Goal: Task Accomplishment & Management: Complete application form

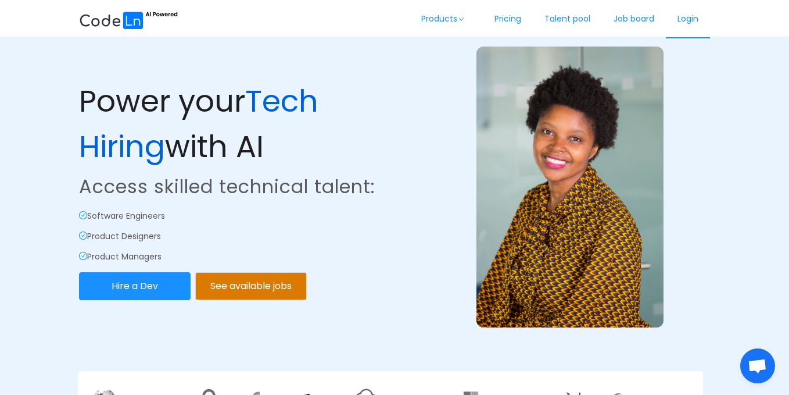
click at [695, 28] on link "Login" at bounding box center [688, 19] width 44 height 38
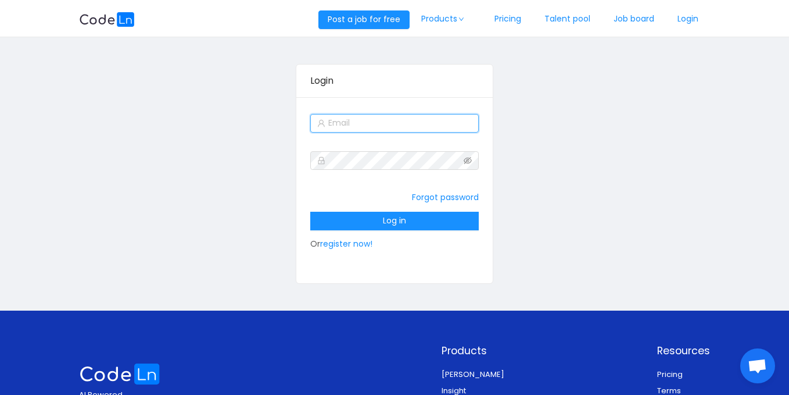
type input "[EMAIL_ADDRESS][DOMAIN_NAME]"
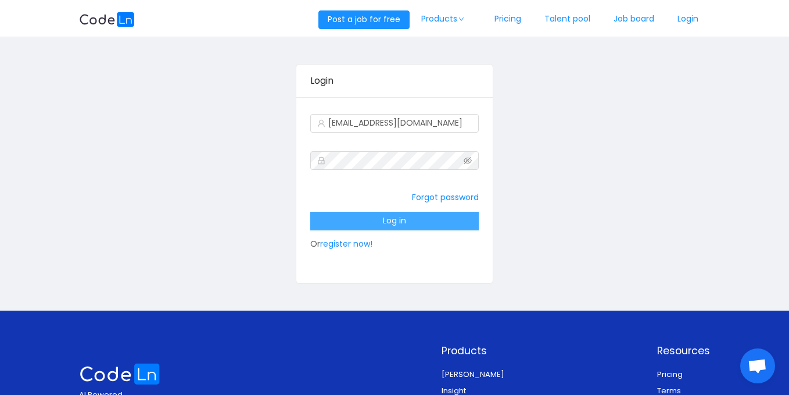
click at [386, 223] on button "Log in" at bounding box center [394, 221] width 169 height 19
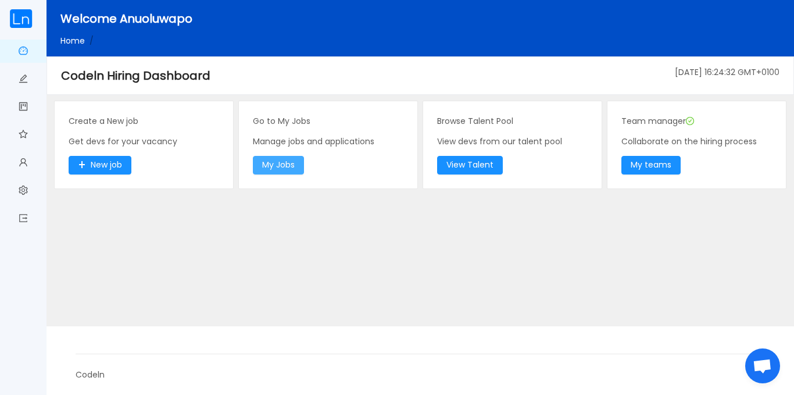
click at [289, 162] on button "My Jobs" at bounding box center [278, 165] width 51 height 19
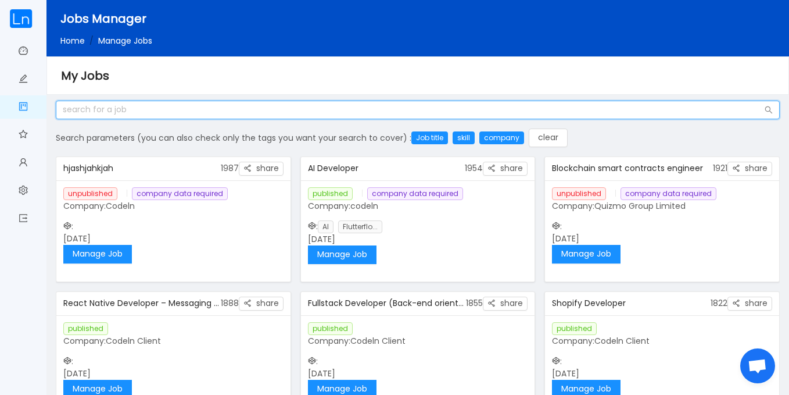
click at [252, 110] on input "text" at bounding box center [418, 110] width 724 height 19
type input "Devops"
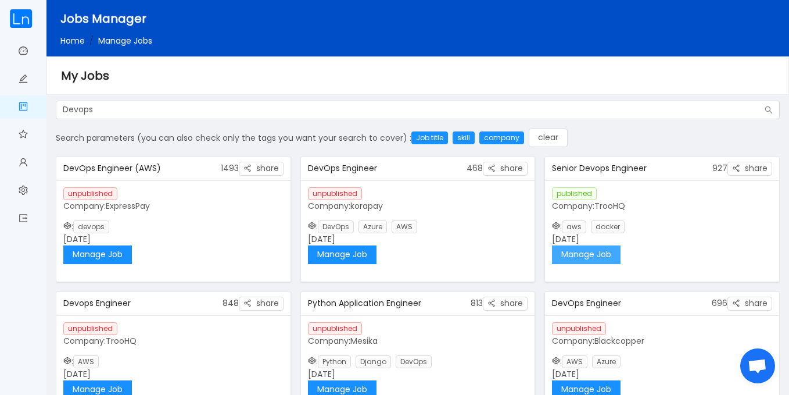
click at [606, 259] on button "Manage Job" at bounding box center [586, 254] width 69 height 19
drag, startPoint x: 781, startPoint y: 171, endPoint x: 781, endPoint y: 209, distance: 37.2
click at [781, 209] on div "Devops Search parameters (you can also check only the tags you want your search…" at bounding box center [417, 255] width 733 height 309
drag, startPoint x: 774, startPoint y: 170, endPoint x: 769, endPoint y: 86, distance: 84.4
click at [769, 86] on section "Jobs Manager Home / Manage Jobs / My Jobs Devops Search parameters (you can als…" at bounding box center [417, 238] width 743 height 477
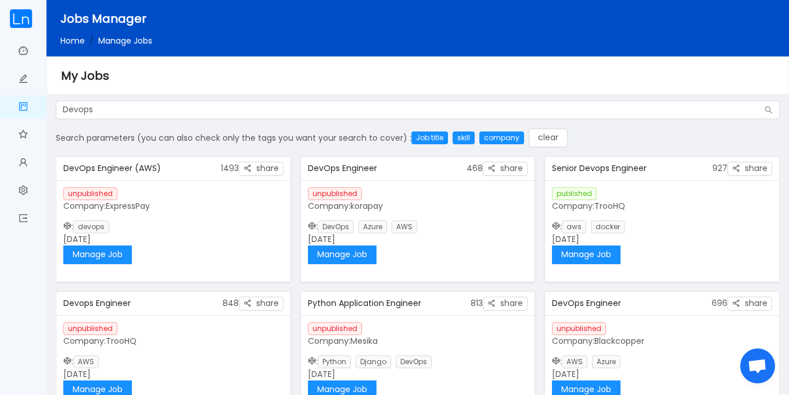
click at [668, 232] on div "published Company: TrooHQ : aws docker [DATE] Manage Job" at bounding box center [662, 225] width 234 height 91
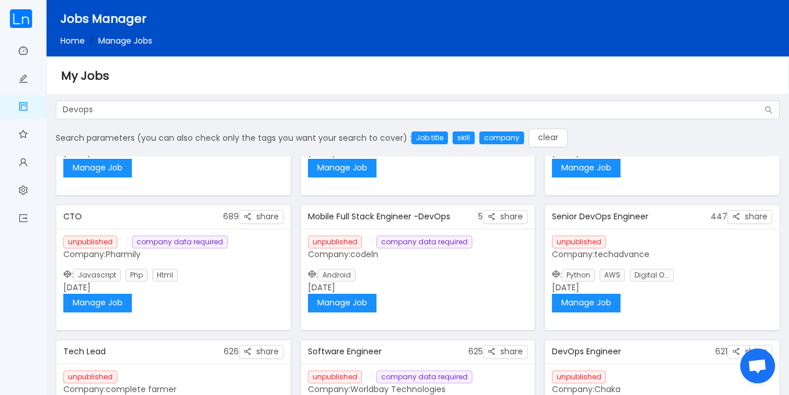
scroll to position [226, 0]
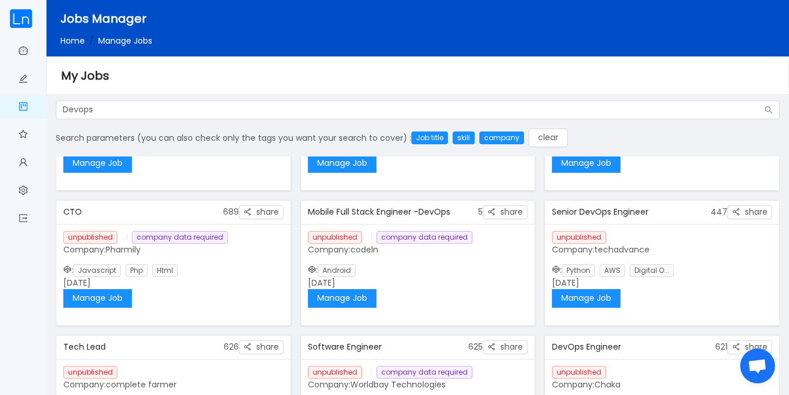
drag, startPoint x: 780, startPoint y: 237, endPoint x: 779, endPoint y: 273, distance: 36.6
click at [779, 273] on div "Devops Search parameters (you can also check only the tags you want your search…" at bounding box center [417, 255] width 733 height 309
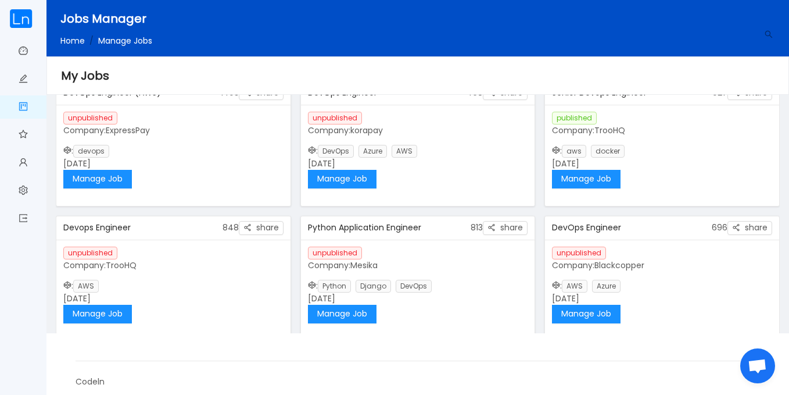
scroll to position [0, 0]
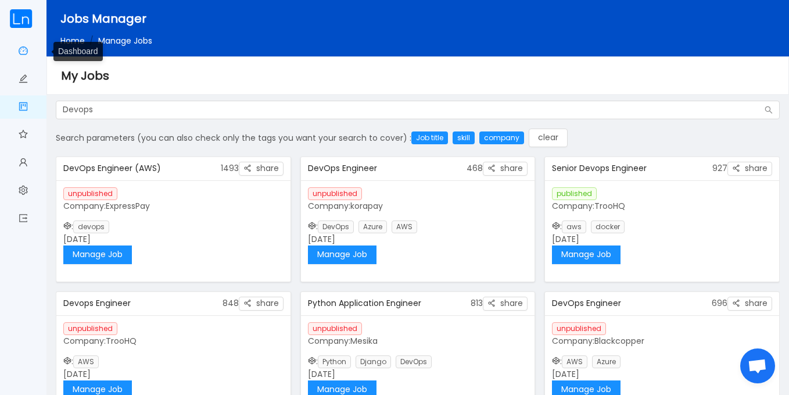
click at [23, 50] on link "Dashboard" at bounding box center [23, 52] width 9 height 24
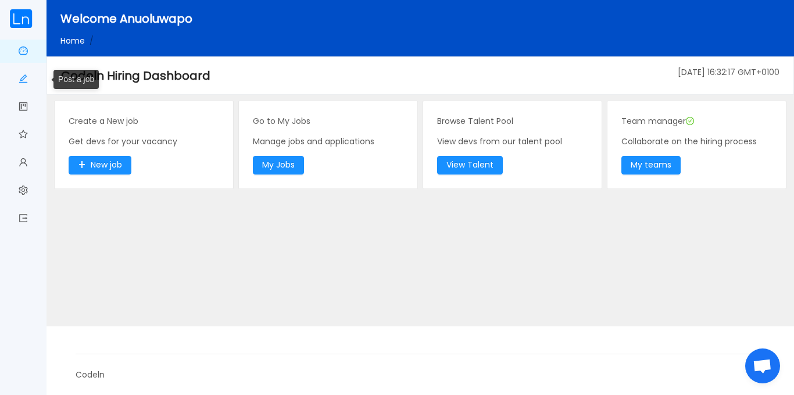
click at [23, 78] on link "Post a job" at bounding box center [23, 79] width 9 height 24
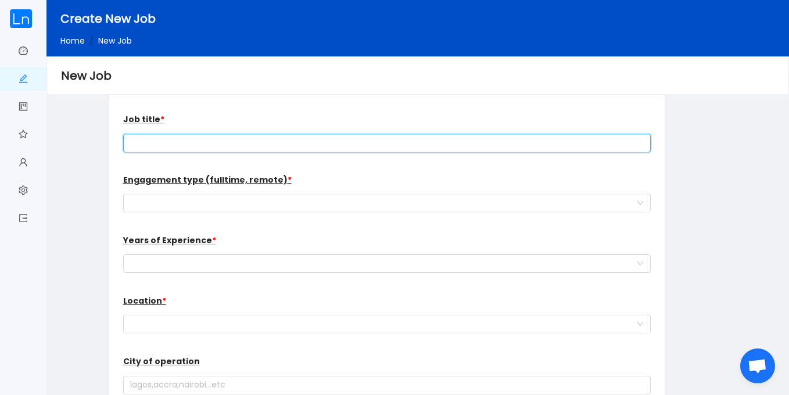
click at [171, 149] on input "text" at bounding box center [387, 143] width 528 height 19
type input "DevOps Engineer (AWS_"
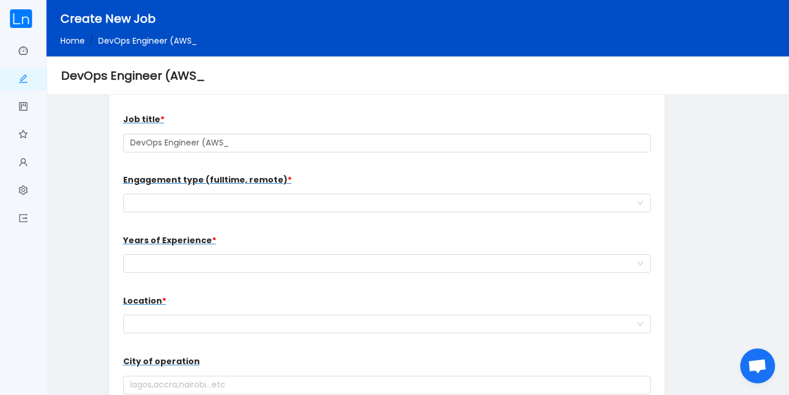
click at [197, 212] on div "Engagement type (fulltime, remote) * work type for the new hire" at bounding box center [387, 191] width 528 height 46
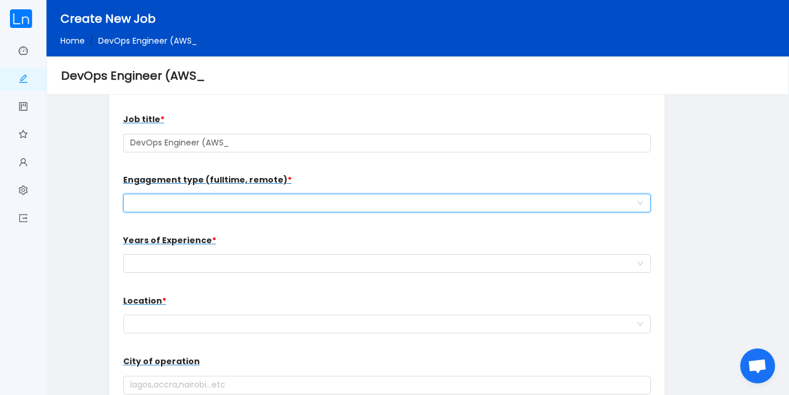
click at [198, 207] on div "work type for the new hire" at bounding box center [383, 202] width 507 height 17
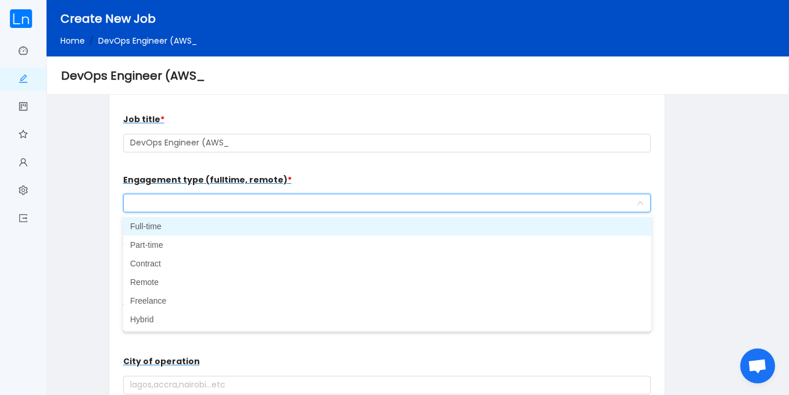
click at [184, 231] on li "Full-time" at bounding box center [387, 226] width 528 height 19
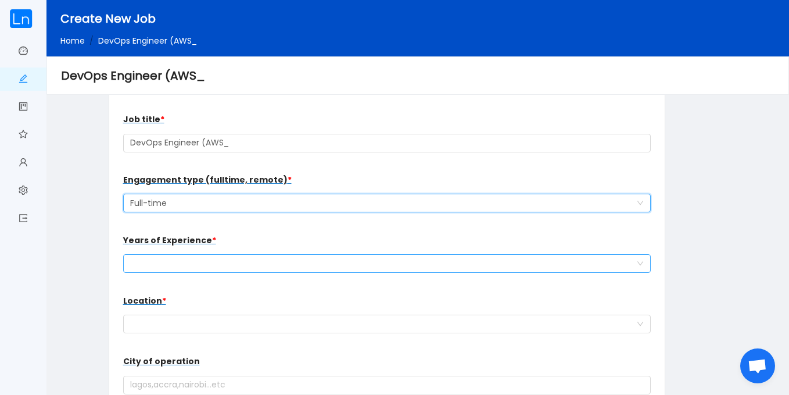
click at [189, 263] on div "Select a option" at bounding box center [383, 263] width 507 height 17
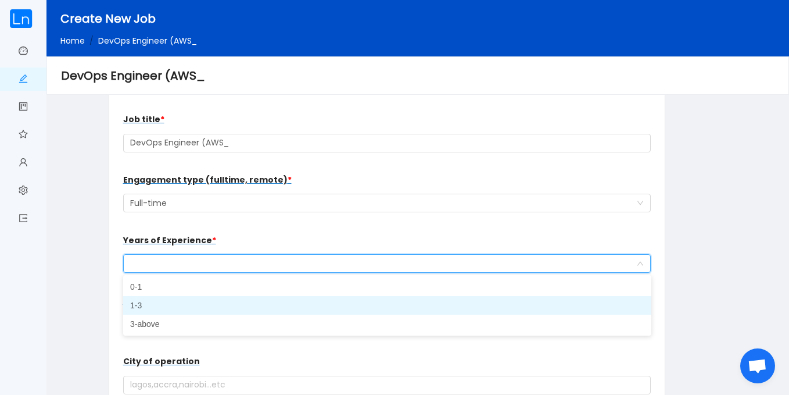
click at [177, 306] on li "1-3" at bounding box center [387, 305] width 528 height 19
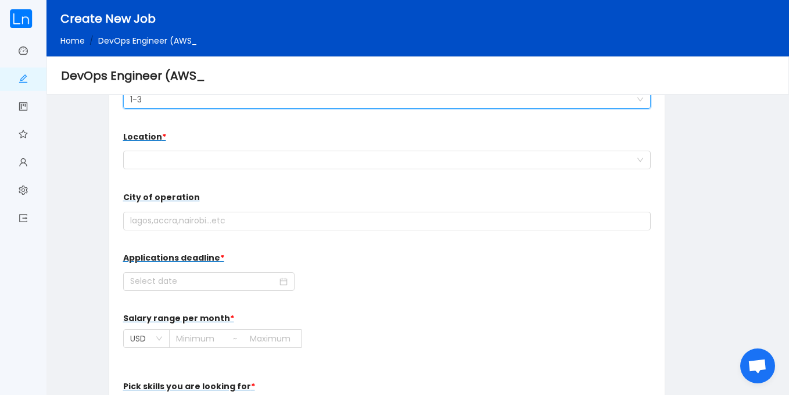
scroll to position [232, 0]
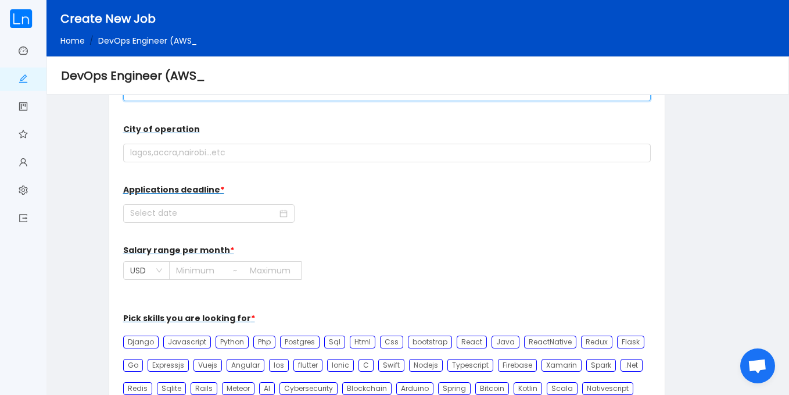
click at [331, 100] on div at bounding box center [383, 91] width 507 height 17
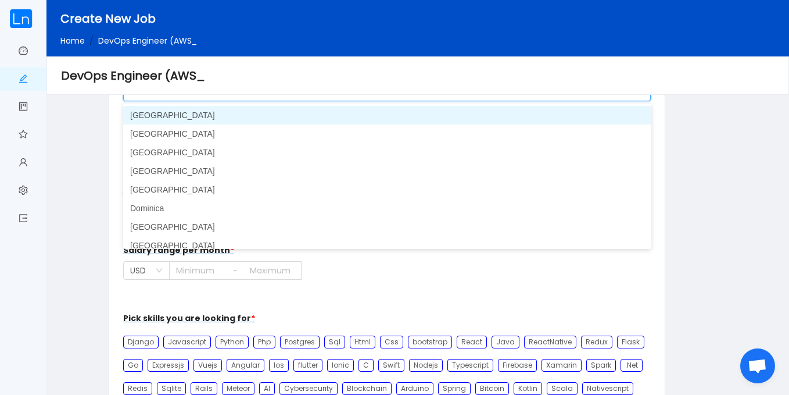
type input "n"
type input "nig"
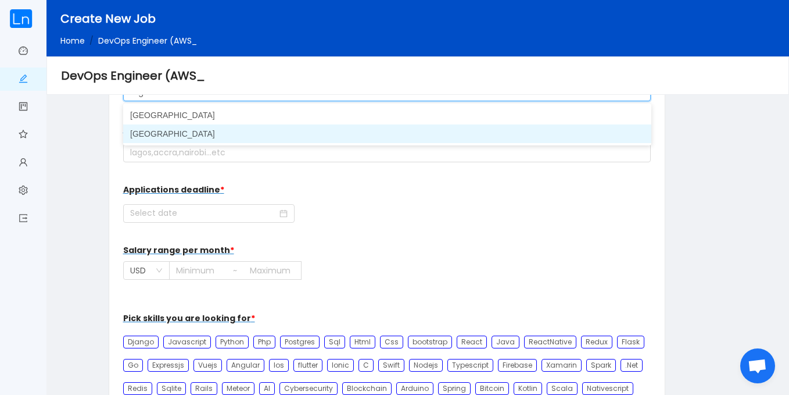
click at [278, 135] on li "[GEOGRAPHIC_DATA]" at bounding box center [387, 133] width 528 height 19
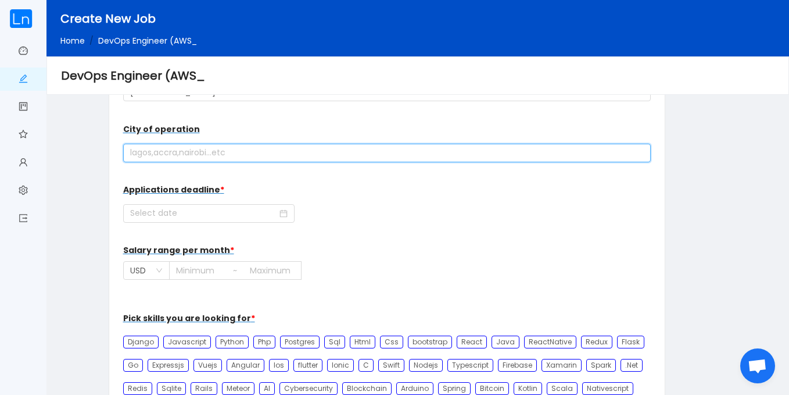
click at [244, 155] on input "text" at bounding box center [387, 153] width 528 height 19
type input "[GEOGRAPHIC_DATA]"
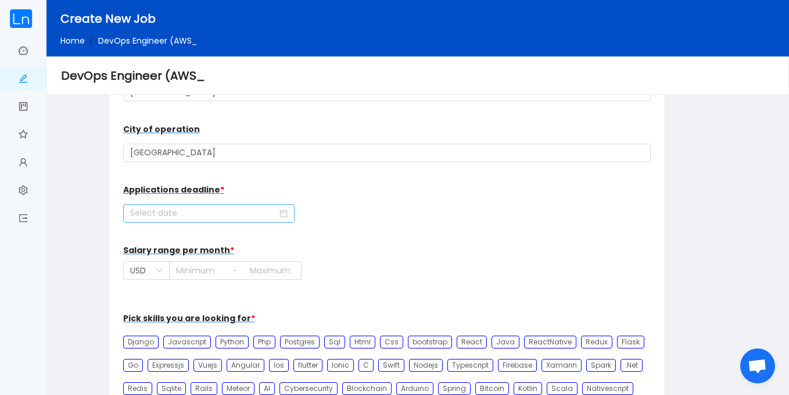
click at [280, 210] on icon "icon: calendar" at bounding box center [284, 213] width 8 height 8
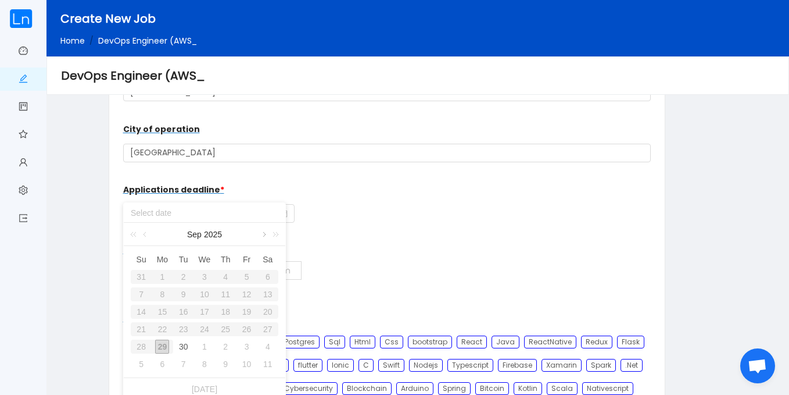
click at [264, 234] on link at bounding box center [263, 234] width 10 height 23
click at [244, 337] on td "24" at bounding box center [246, 328] width 21 height 17
type input "[DATE]"
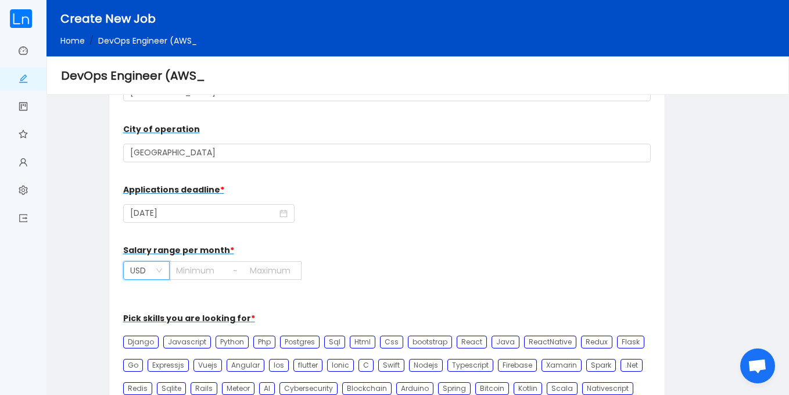
click at [151, 279] on div "USD" at bounding box center [146, 270] width 46 height 19
click at [138, 370] on li "NGN" at bounding box center [146, 370] width 46 height 19
click at [188, 272] on input at bounding box center [198, 270] width 57 height 17
type input "1"
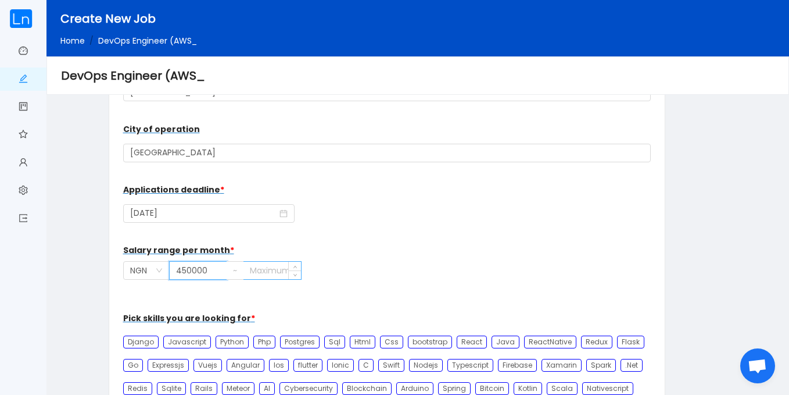
type input "450000"
click at [251, 269] on input at bounding box center [273, 270] width 58 height 17
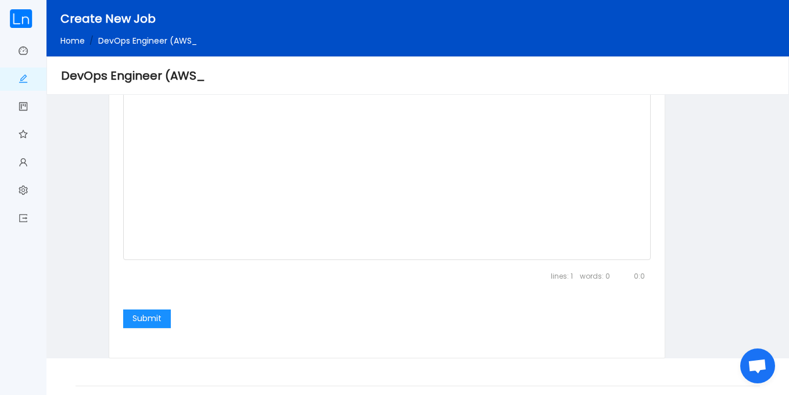
type input "500000"
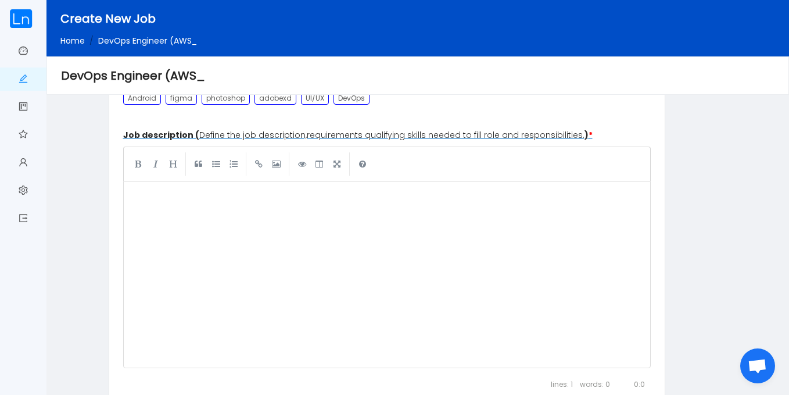
scroll to position [4, 0]
click at [151, 192] on pre "​" at bounding box center [390, 200] width 520 height 23
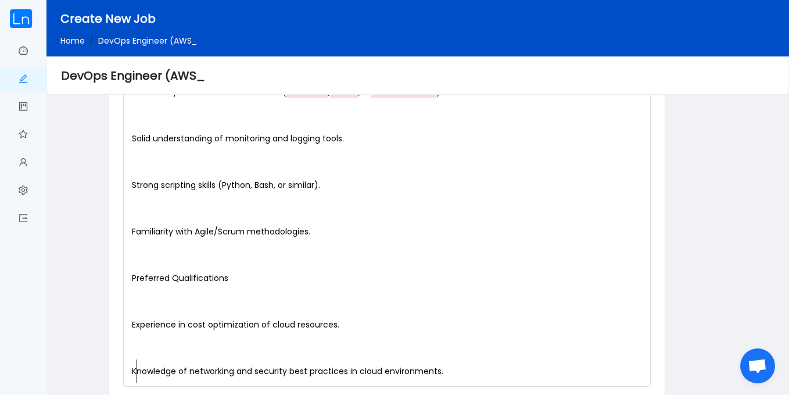
click at [135, 370] on span "Knowledge of networking and security best practices in cloud environments." at bounding box center [288, 371] width 312 height 12
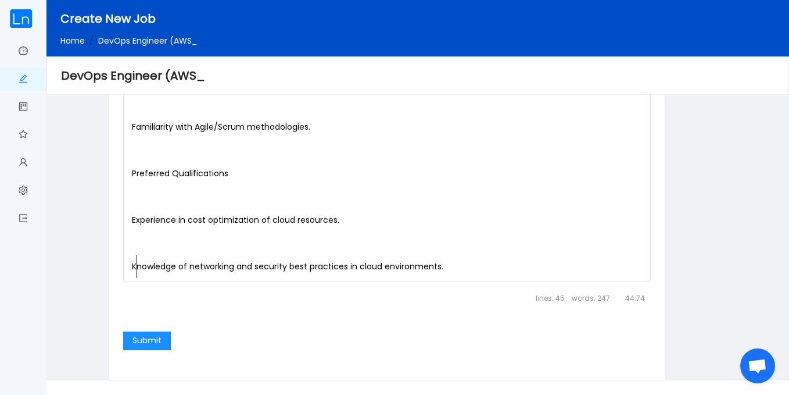
scroll to position [1585, 0]
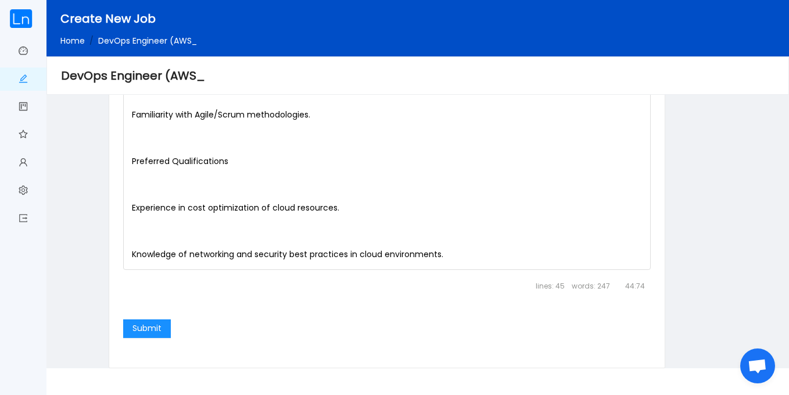
click at [130, 251] on pre "Knowledge of networking and security best practices in cloud environments." at bounding box center [388, 253] width 516 height 23
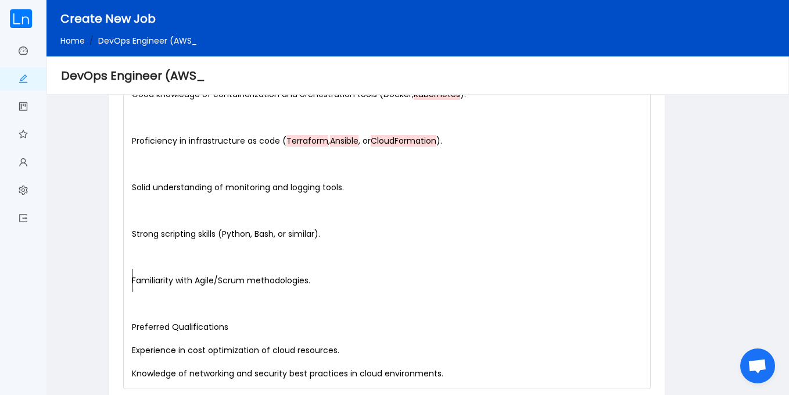
scroll to position [1381, 0]
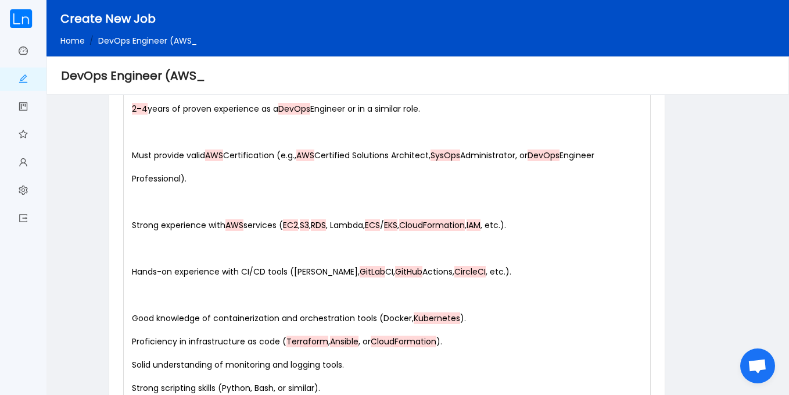
scroll to position [1181, 0]
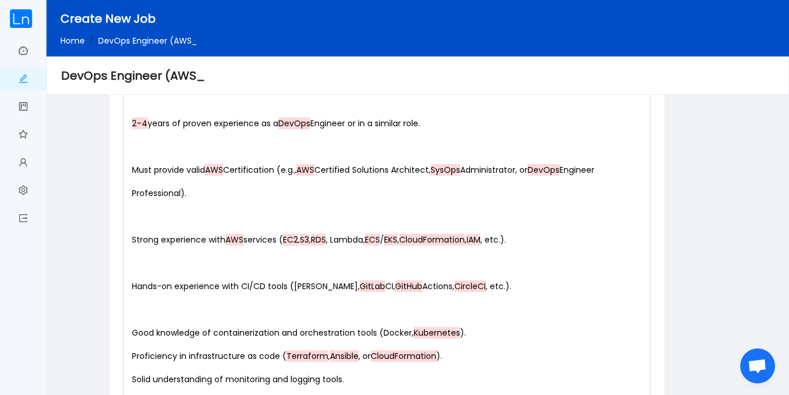
click at [125, 325] on div "xxxxxxxxxx We are seeking a skilled and proactive DevOps Engineer to join our e…" at bounding box center [387, 39] width 528 height 989
click at [132, 330] on div "xxxxxxxxxx We are seeking a skilled and proactive DevOps Engineer to join our e…" at bounding box center [390, 42] width 520 height 976
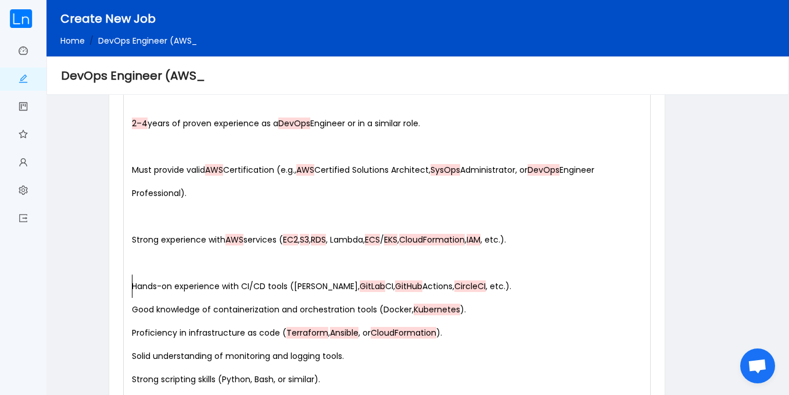
click at [130, 283] on pre "Hands-on experience with CI/CD tools ([PERSON_NAME], GitLab CI, GitHub Actions,…" at bounding box center [390, 285] width 520 height 23
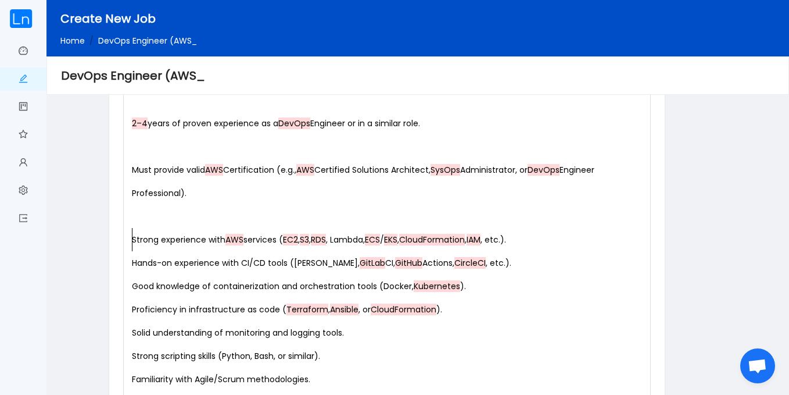
click at [130, 239] on pre "Strong experience with AWS services ( EC2 , S3 , RDS , Lambda, ECS / EKS , Clou…" at bounding box center [390, 239] width 520 height 23
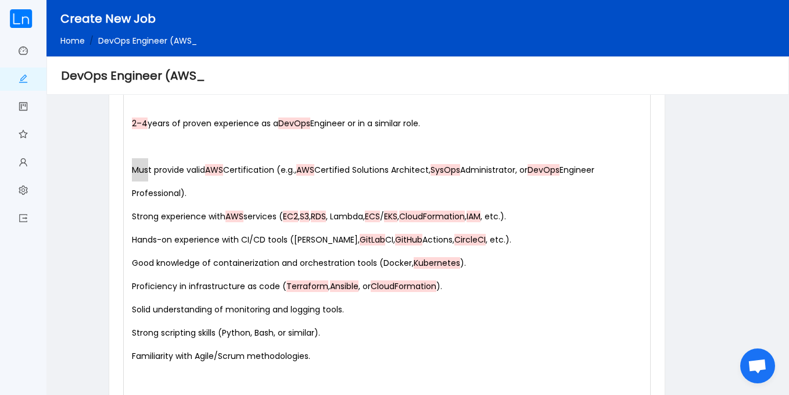
type textarea "Must provide valid AWS Certification (e.g., AWS Certified Solutions Architect, …"
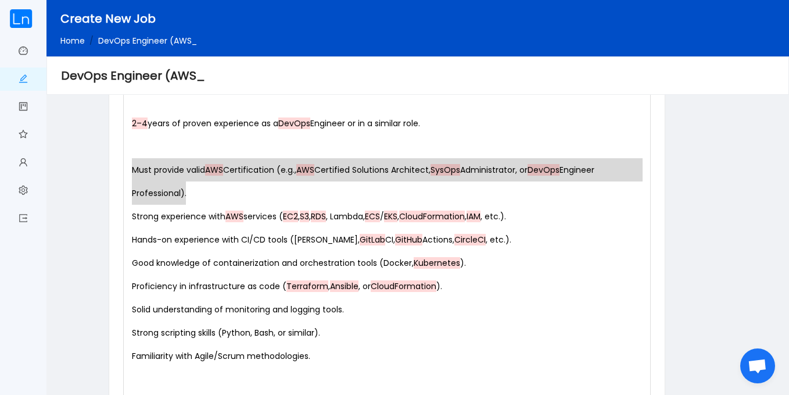
drag, startPoint x: 133, startPoint y: 167, endPoint x: 202, endPoint y: 197, distance: 75.5
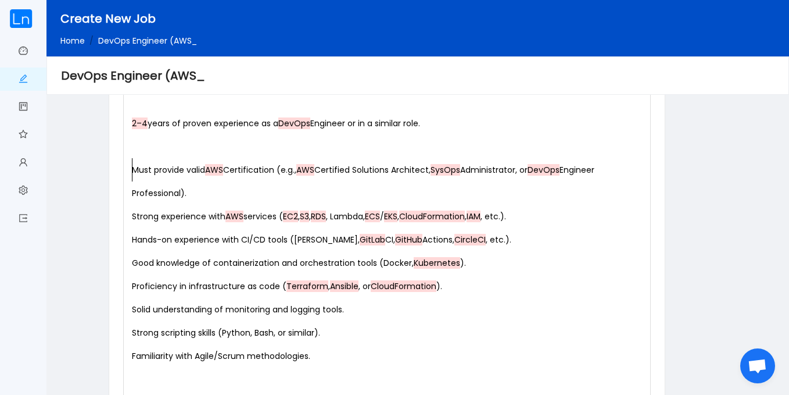
click at [130, 167] on pre "Must provide valid AWS Certification (e.g., AWS Certified Solutions Architect, …" at bounding box center [390, 181] width 520 height 46
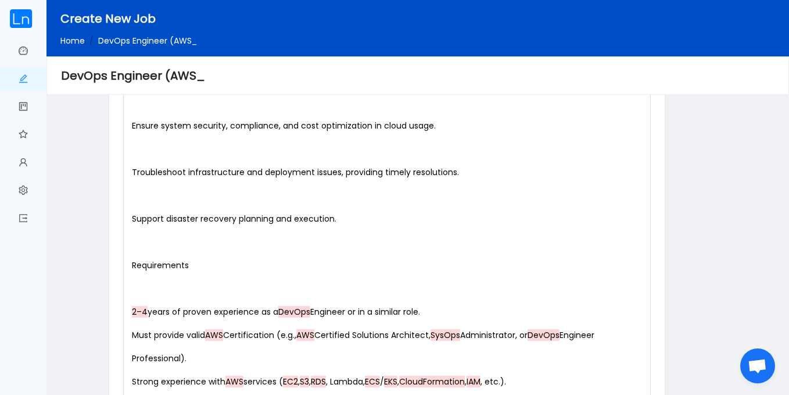
scroll to position [987, 0]
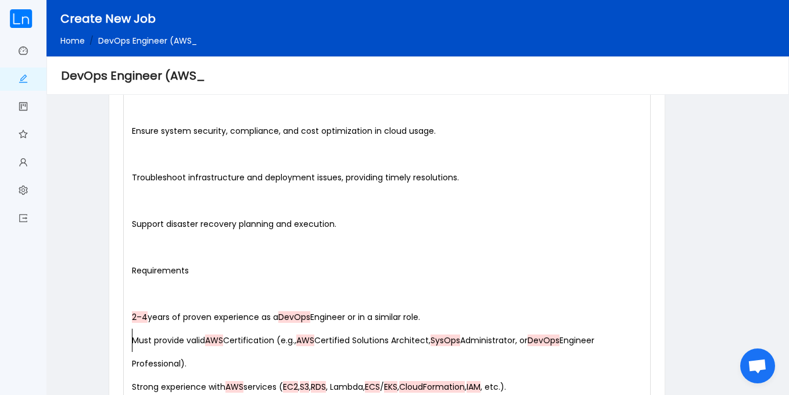
click at [128, 311] on div "x We are seeking a skilled and proactive DevOps Engineer to join our engineerin…" at bounding box center [387, 186] width 528 height 896
click at [132, 313] on div "x We are seeking a skilled and proactive DevOps Engineer to join our engineerin…" at bounding box center [390, 188] width 520 height 883
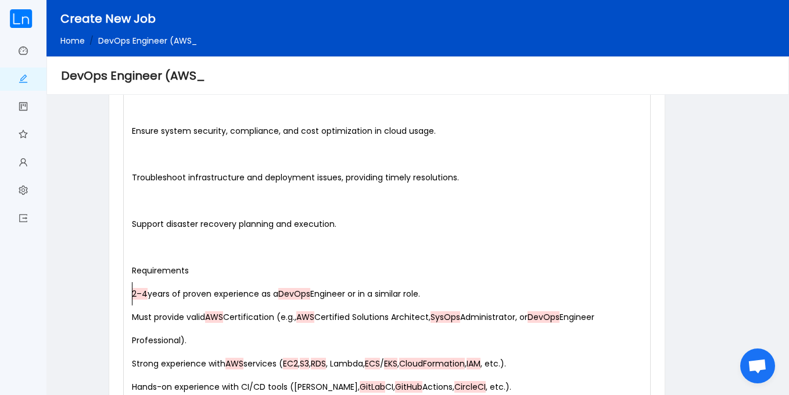
click at [132, 225] on div "x We are seeking a skilled and proactive DevOps Engineer to join our engineerin…" at bounding box center [390, 177] width 520 height 860
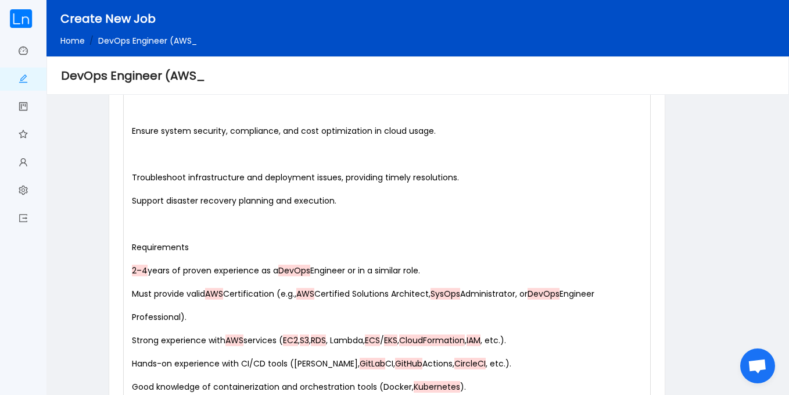
click at [130, 169] on pre "Troubleshoot infrastructure and deployment issues, providing timely resolutions." at bounding box center [390, 177] width 520 height 23
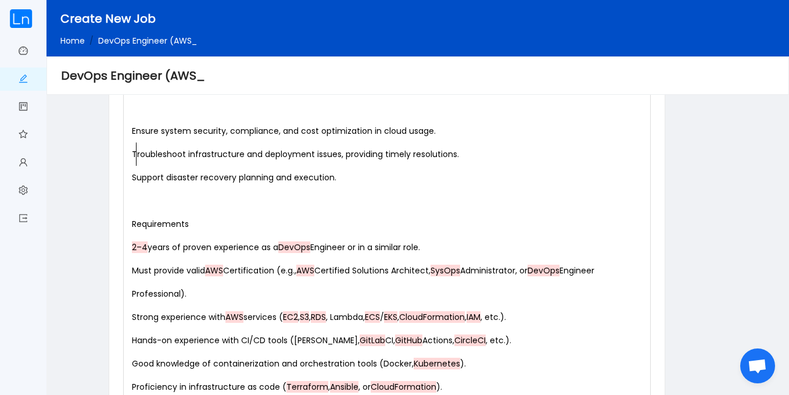
scroll to position [4, 4]
type textarea "T"
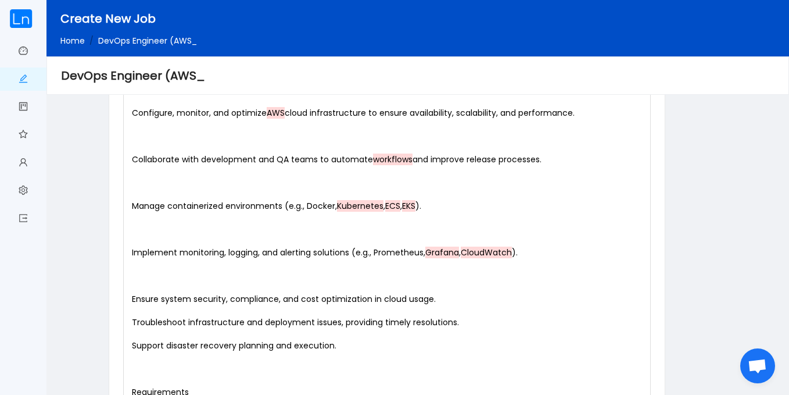
scroll to position [827, 0]
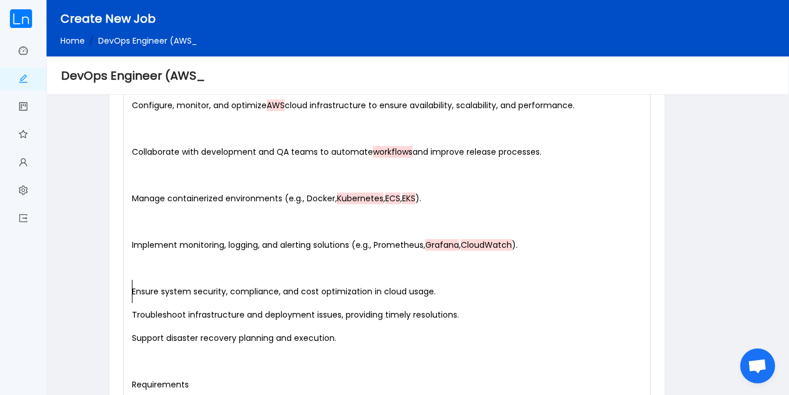
click at [133, 287] on div "x We are seeking a skilled and proactive DevOps Engineer to join our engineerin…" at bounding box center [390, 315] width 520 height 814
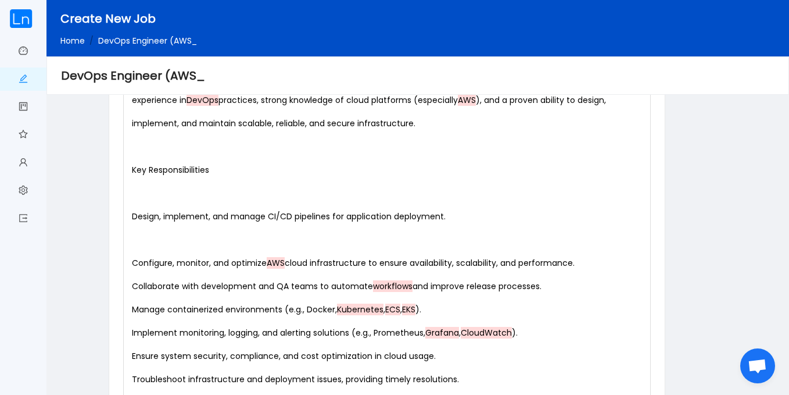
scroll to position [622, 0]
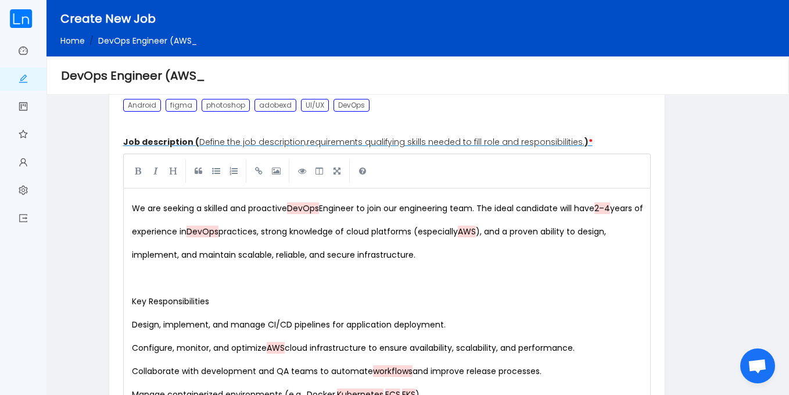
scroll to position [534, 0]
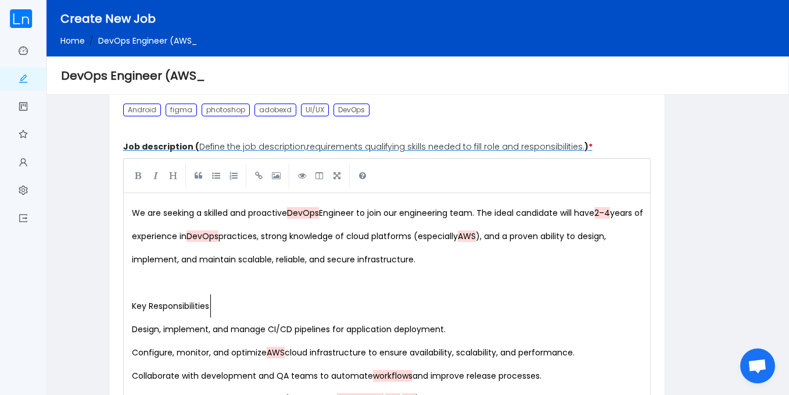
type textarea "Key Responsibilities"
drag, startPoint x: 227, startPoint y: 307, endPoint x: 102, endPoint y: 296, distance: 125.4
click at [138, 177] on link at bounding box center [138, 174] width 17 height 17
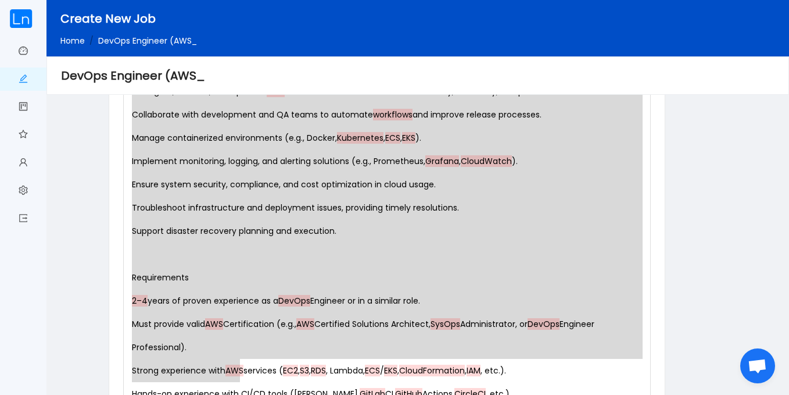
scroll to position [841, 0]
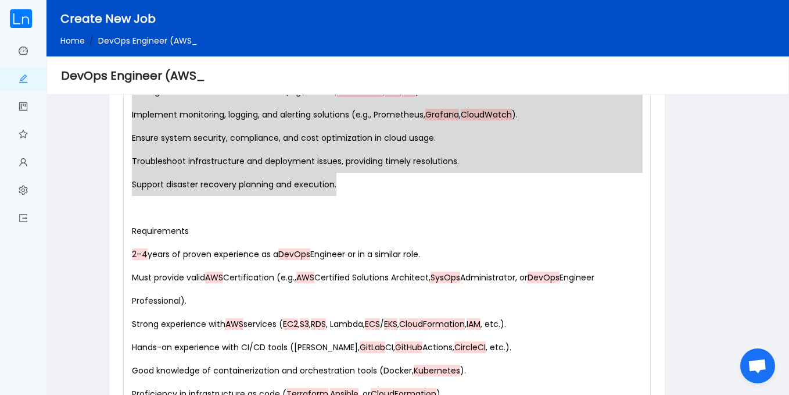
drag, startPoint x: 131, startPoint y: 327, endPoint x: 347, endPoint y: 188, distance: 256.8
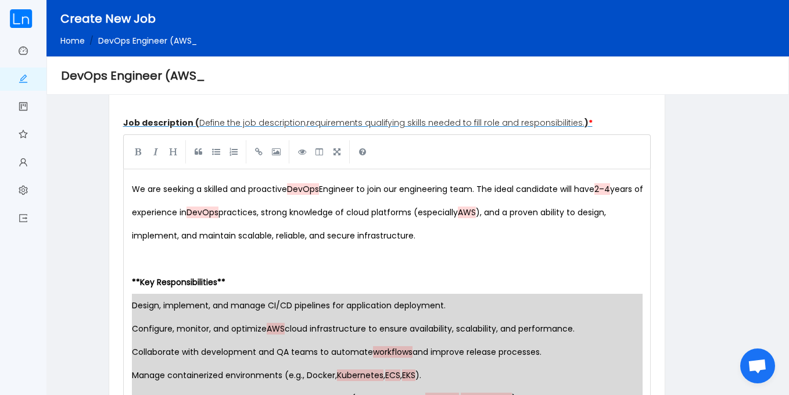
scroll to position [559, 0]
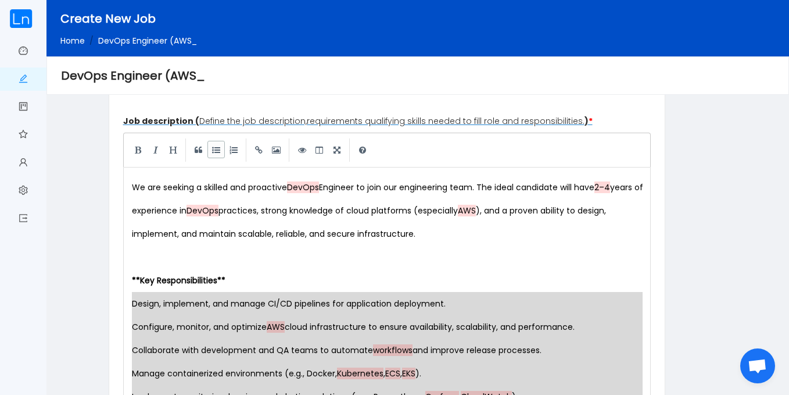
click at [216, 151] on link at bounding box center [215, 149] width 17 height 17
type textarea "* Configure, monitor, and optimize AWS cloud infrastructure to ensure availabil…"
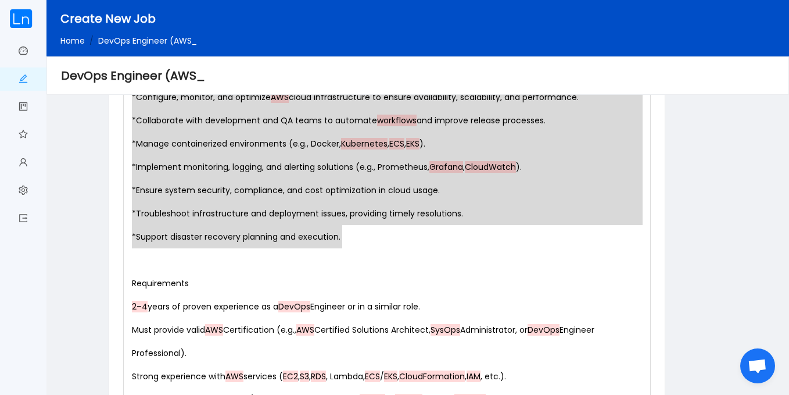
scroll to position [800, 0]
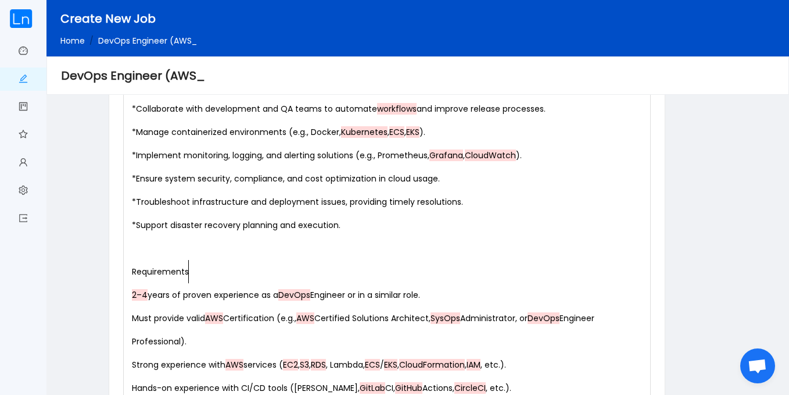
type textarea "Requirements"
drag, startPoint x: 198, startPoint y: 271, endPoint x: 107, endPoint y: 265, distance: 90.9
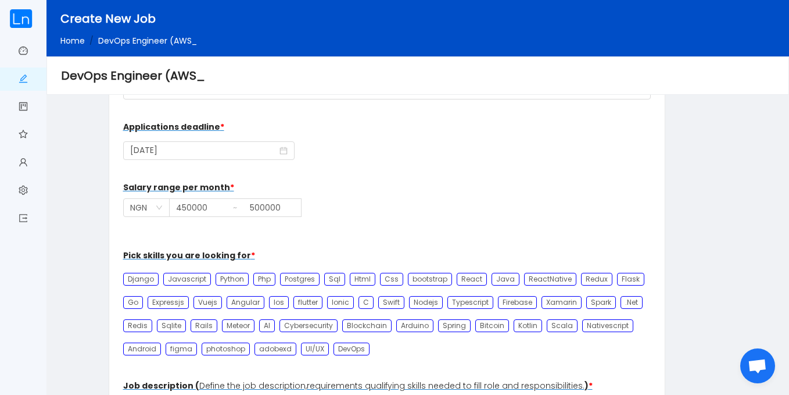
scroll to position [377, 0]
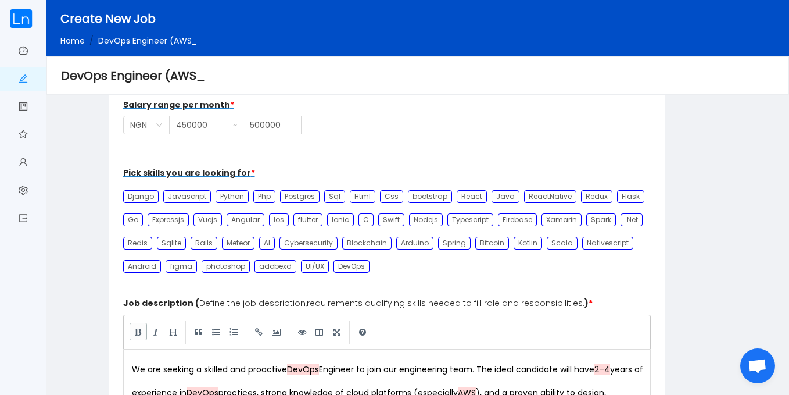
click at [138, 330] on link at bounding box center [138, 331] width 17 height 17
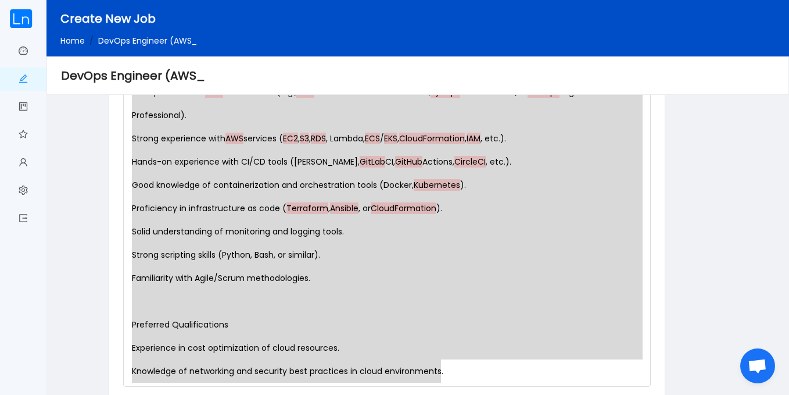
scroll to position [0, 0]
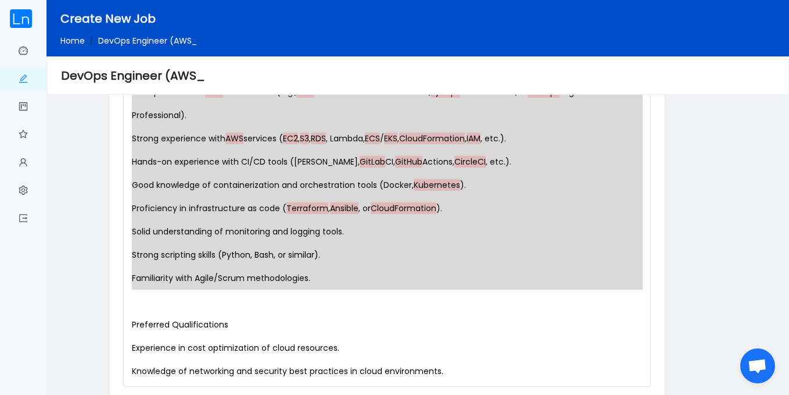
drag, startPoint x: 130, startPoint y: 307, endPoint x: 337, endPoint y: 291, distance: 207.5
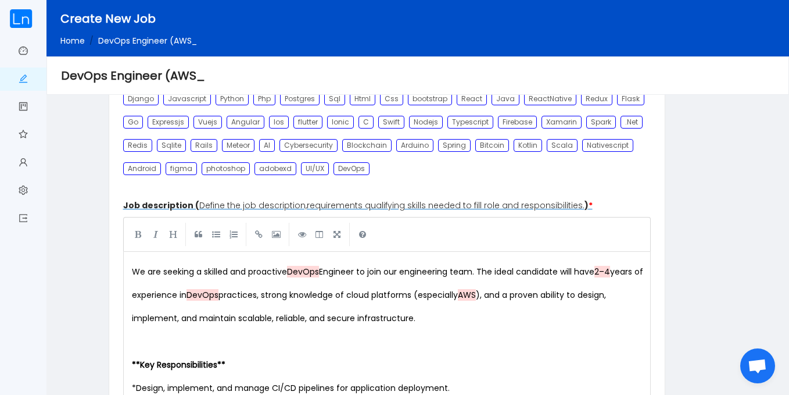
scroll to position [485, 0]
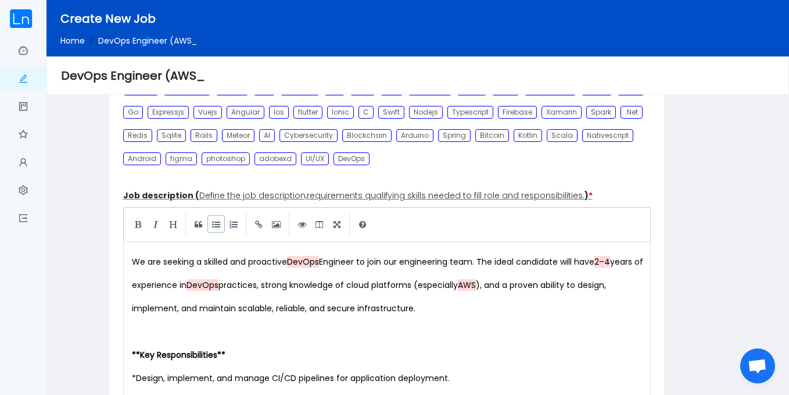
click at [213, 231] on link at bounding box center [215, 223] width 17 height 17
type textarea "* Must provide valid AWS Certification (e.g., AWS Certified Solutions Architect…"
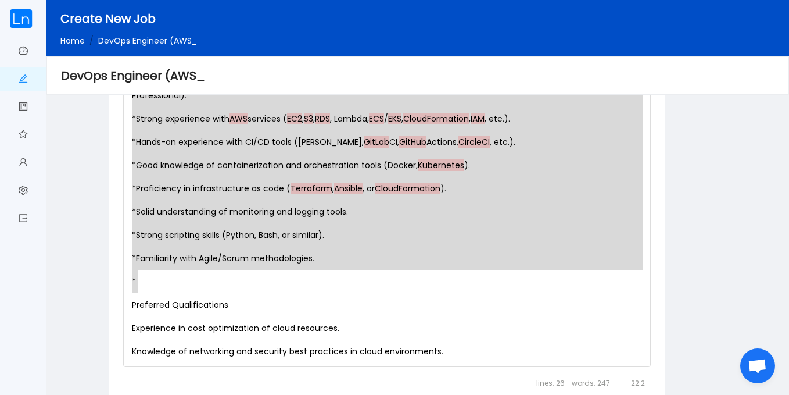
scroll to position [1053, 0]
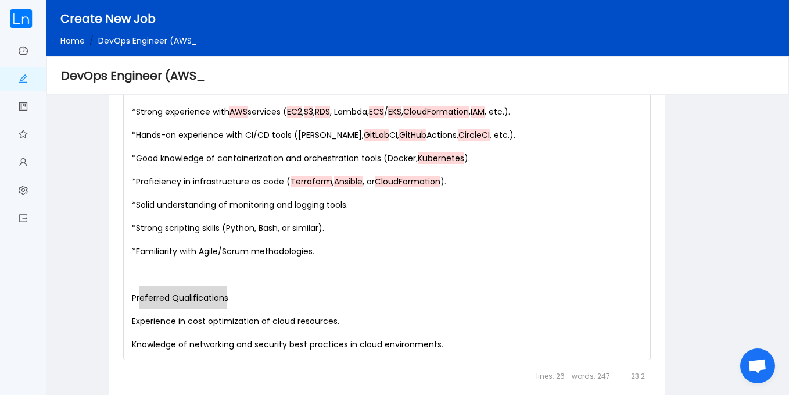
type textarea "Preferred Qualifications"
drag, startPoint x: 245, startPoint y: 303, endPoint x: 123, endPoint y: 298, distance: 122.2
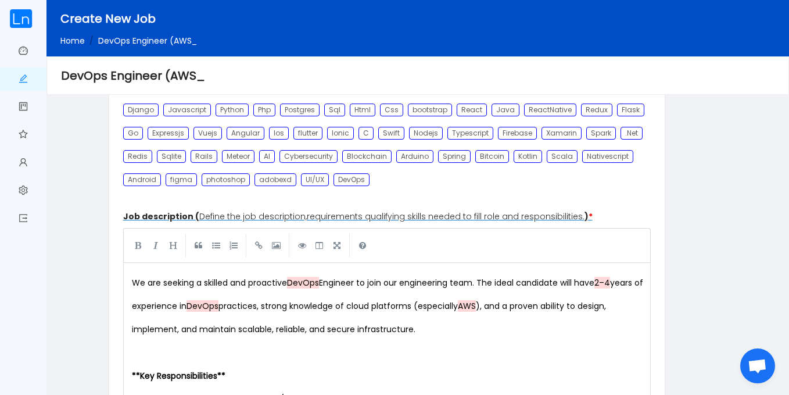
scroll to position [475, 0]
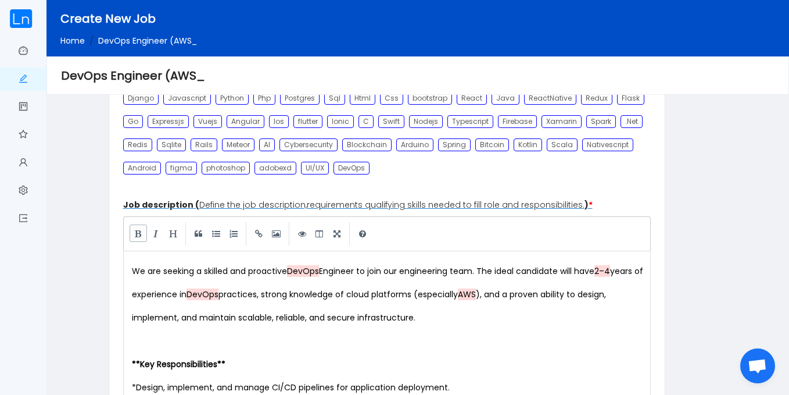
click at [137, 237] on link at bounding box center [138, 232] width 17 height 17
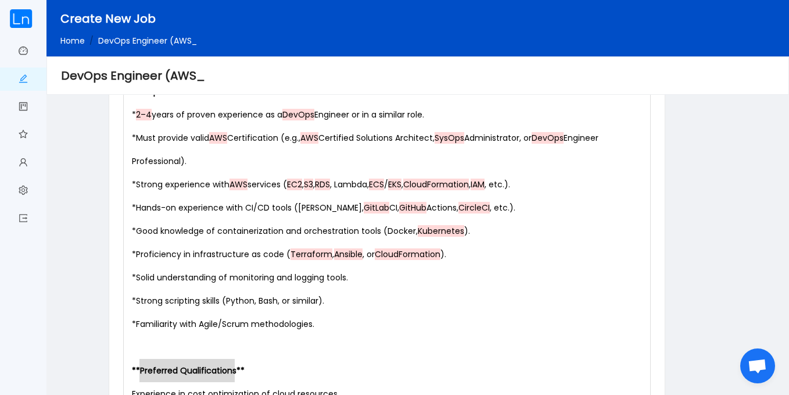
scroll to position [1171, 0]
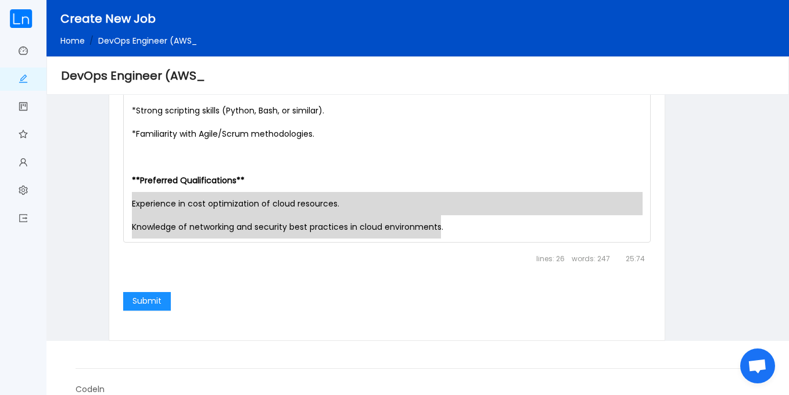
drag, startPoint x: 130, startPoint y: 203, endPoint x: 509, endPoint y: 249, distance: 381.6
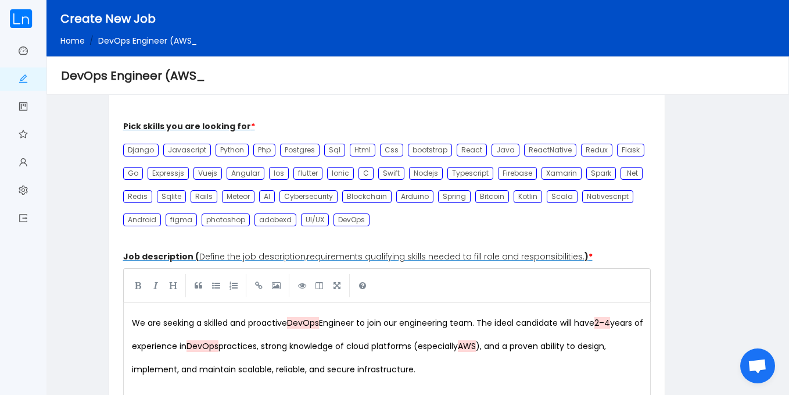
scroll to position [426, 0]
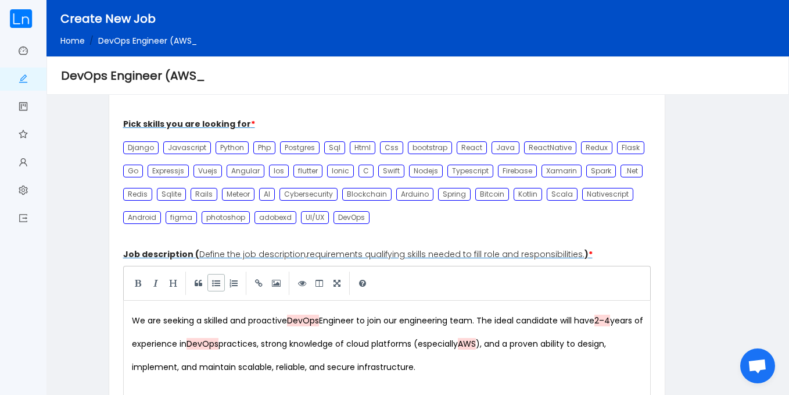
click at [217, 285] on link at bounding box center [215, 282] width 17 height 17
type textarea "* Knowledge of networking and security best practices in cloud environments."
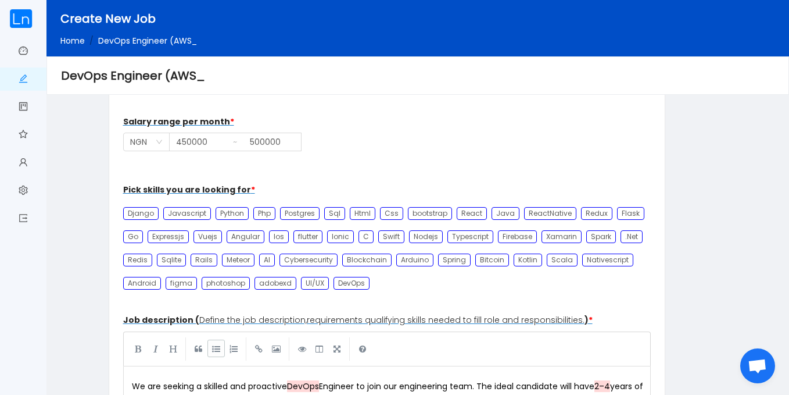
scroll to position [321, 0]
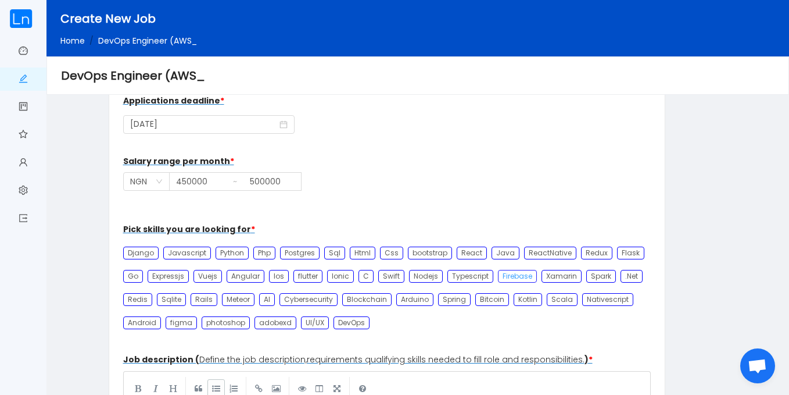
click at [498, 275] on div "Firebase" at bounding box center [517, 276] width 39 height 13
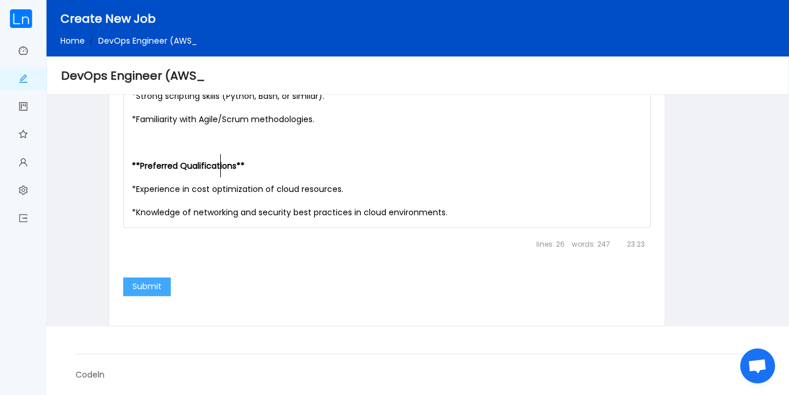
click at [156, 292] on button "Submit" at bounding box center [147, 286] width 48 height 19
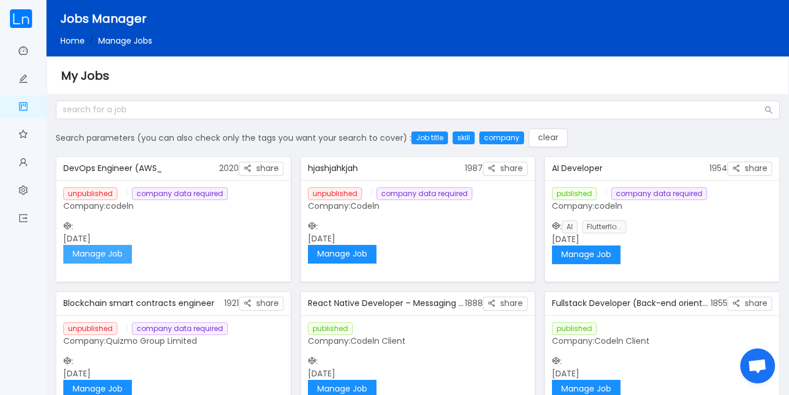
click at [95, 257] on button "Manage Job" at bounding box center [97, 254] width 69 height 19
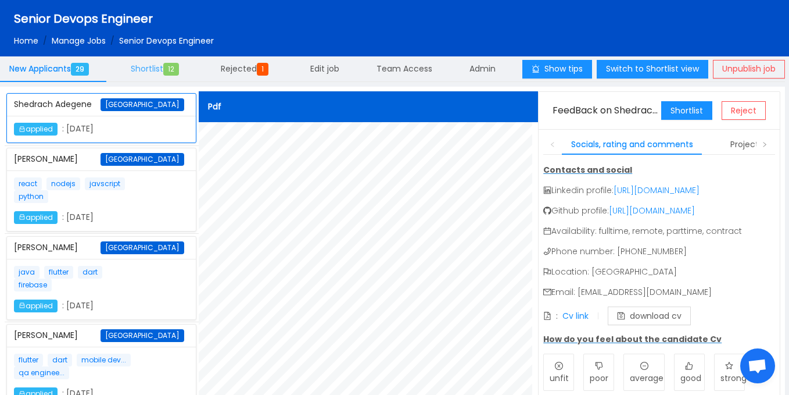
click at [142, 75] on div "Shortlist 12" at bounding box center [156, 69] width 71 height 27
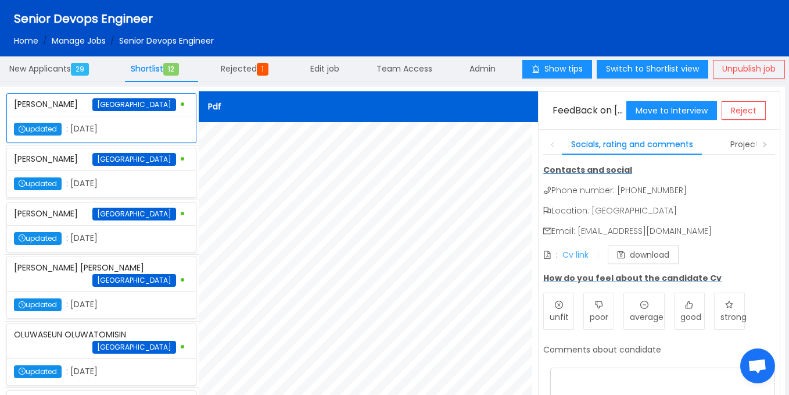
click at [585, 258] on link "Cv link" at bounding box center [576, 255] width 26 height 12
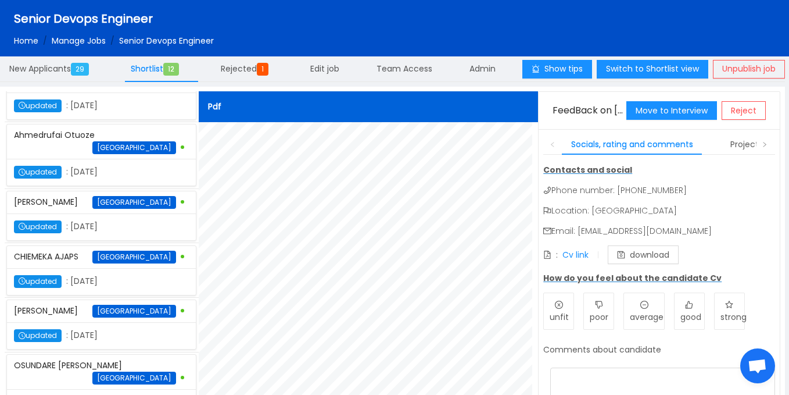
scroll to position [350, 0]
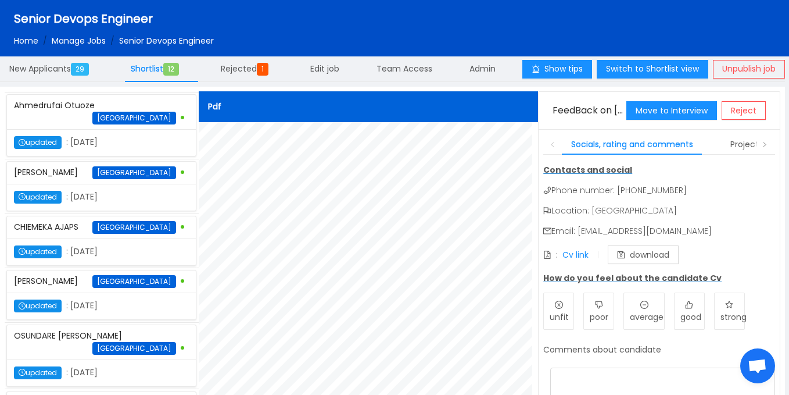
click at [535, 154] on div "Pdf FeedBack on Ikeri Ebenezer Move to Interview Reject Socials, rating and com…" at bounding box center [490, 283] width 582 height 385
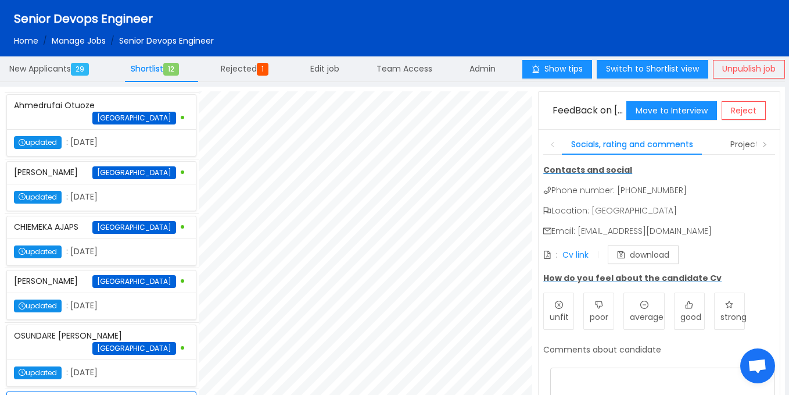
scroll to position [1108, 0]
click at [83, 325] on div "OSUNDARE Kayode Henry Nigeria" at bounding box center [101, 342] width 175 height 34
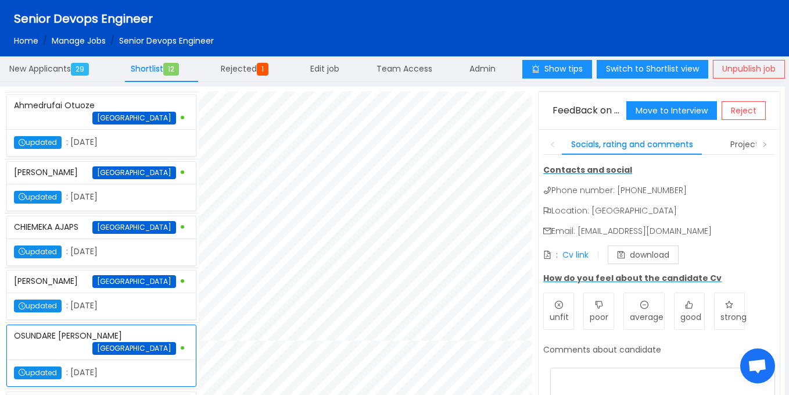
scroll to position [273, 0]
click at [120, 270] on div "Dolapo Fashina Nigeria" at bounding box center [101, 281] width 175 height 22
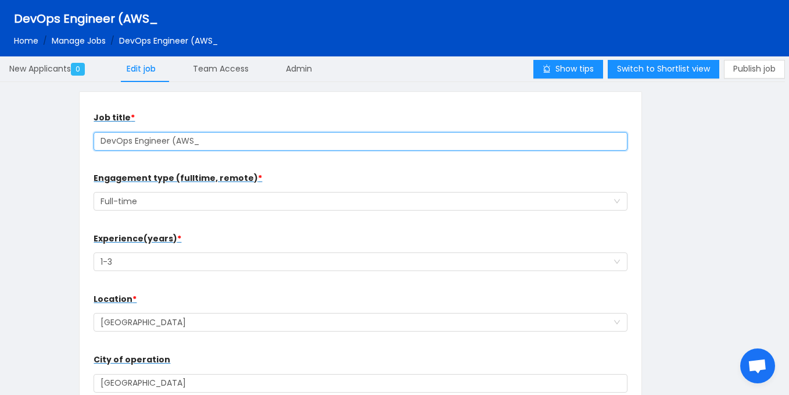
click at [220, 141] on input "DevOps Engineer (AWS_" at bounding box center [361, 141] width 534 height 19
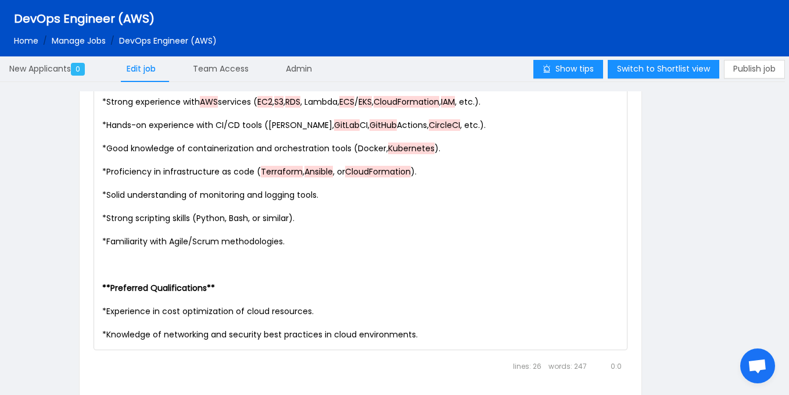
scroll to position [1009, 0]
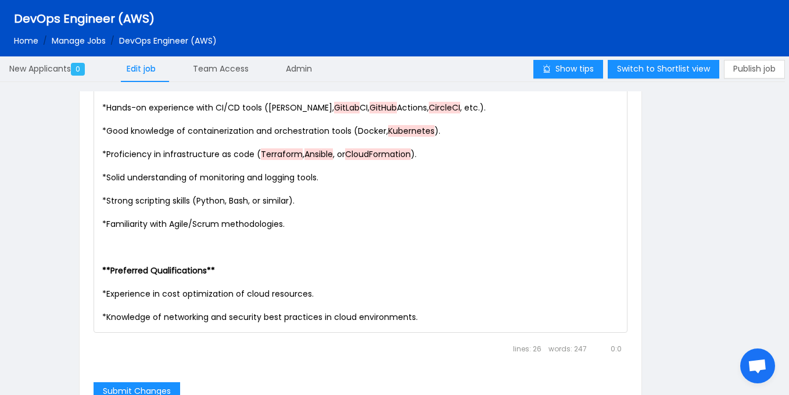
type input "DevOps Engineer (AWS)"
drag, startPoint x: 787, startPoint y: 345, endPoint x: 787, endPoint y: 383, distance: 38.4
click at [787, 383] on div "Show tips Switch to Shortlist view Publish job New Applicants 0 Edit job Team A…" at bounding box center [394, 231] width 789 height 351
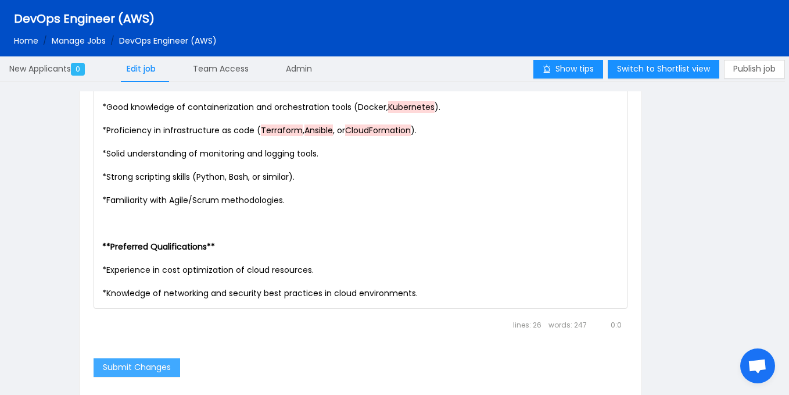
click at [137, 369] on button "Submit Changes" at bounding box center [137, 367] width 87 height 19
